Goal: Information Seeking & Learning: Find specific fact

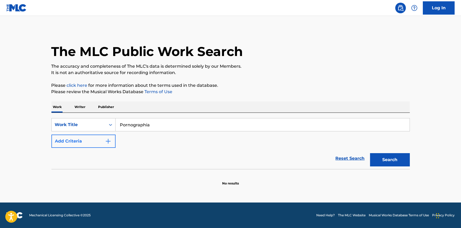
type input "Pornographia"
click at [98, 142] on button "Add Criteria" at bounding box center [83, 140] width 64 height 13
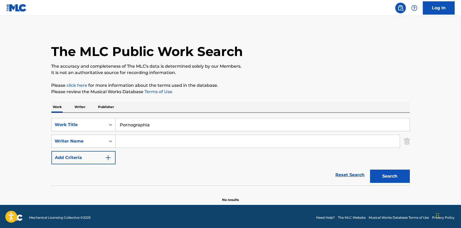
click at [132, 135] on input "Search Form" at bounding box center [258, 141] width 284 height 13
type input "hadjidakis"
click at [392, 172] on button "Search" at bounding box center [390, 175] width 40 height 13
click at [134, 123] on input "Pornographia" at bounding box center [263, 124] width 294 height 13
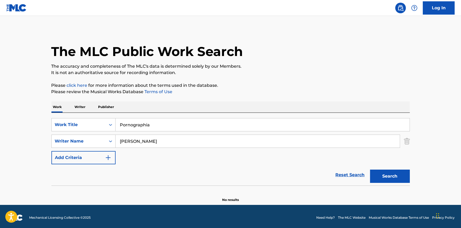
paste input "anagia ton Patision"
click at [390, 176] on button "Search" at bounding box center [390, 175] width 40 height 13
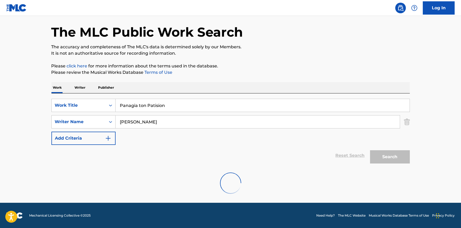
scroll to position [2, 0]
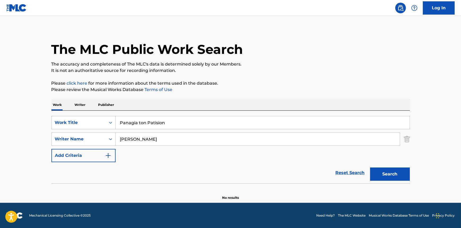
click at [175, 121] on input "Panagia ton Patision" at bounding box center [263, 122] width 294 height 13
click at [176, 121] on input "Panagia ton Patision" at bounding box center [263, 122] width 294 height 13
paste input "Our Lady of Patisia"
type input "Our Lady of Patisia"
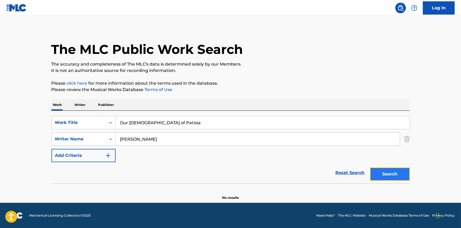
click at [379, 174] on button "Search" at bounding box center [390, 173] width 40 height 13
click at [103, 119] on div "Work Title" at bounding box center [79, 123] width 54 height 10
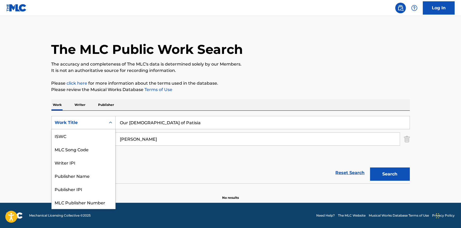
scroll to position [13, 0]
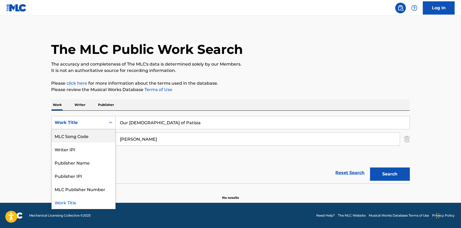
click at [83, 133] on div "MLC Song Code" at bounding box center [84, 135] width 64 height 13
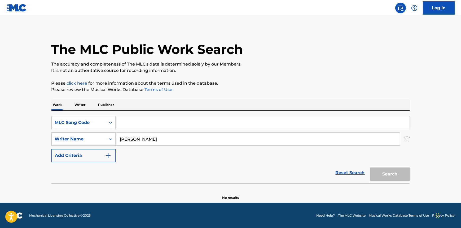
click at [130, 121] on input "Search Form" at bounding box center [263, 122] width 294 height 13
paste input "P3389U"
type input "P3389U"
click at [131, 136] on input "hadjidakis" at bounding box center [258, 139] width 284 height 13
click at [130, 136] on input "hadjidakis" at bounding box center [258, 139] width 284 height 13
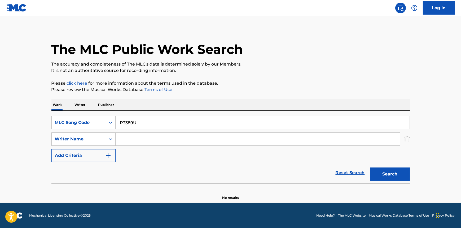
click at [411, 137] on div "The MLC Public Work Search The accuracy and completeness of The MLC's data is d…" at bounding box center [230, 113] width 371 height 173
click at [408, 139] on img "Search Form" at bounding box center [407, 138] width 6 height 13
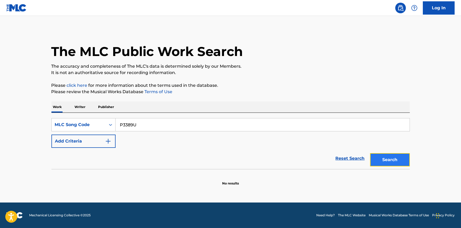
click at [390, 163] on button "Search" at bounding box center [390, 159] width 40 height 13
click at [408, 160] on button "Search" at bounding box center [390, 159] width 40 height 13
click at [393, 163] on button "Search" at bounding box center [390, 159] width 40 height 13
click at [377, 157] on button "Search" at bounding box center [390, 159] width 40 height 13
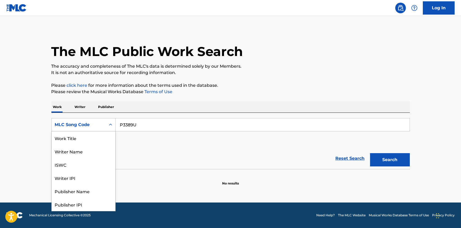
click at [98, 124] on div "MLC Song Code" at bounding box center [79, 124] width 48 height 6
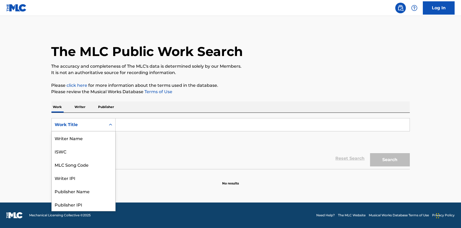
scroll to position [27, 0]
click at [73, 138] on div "MLC Song Code" at bounding box center [84, 137] width 64 height 13
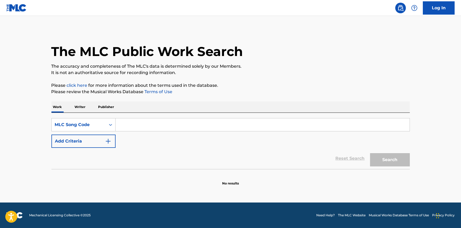
paste input "P3389U"
type input "P3389U"
click at [376, 159] on button "Search" at bounding box center [390, 159] width 40 height 13
